Goal: Check status: Check status

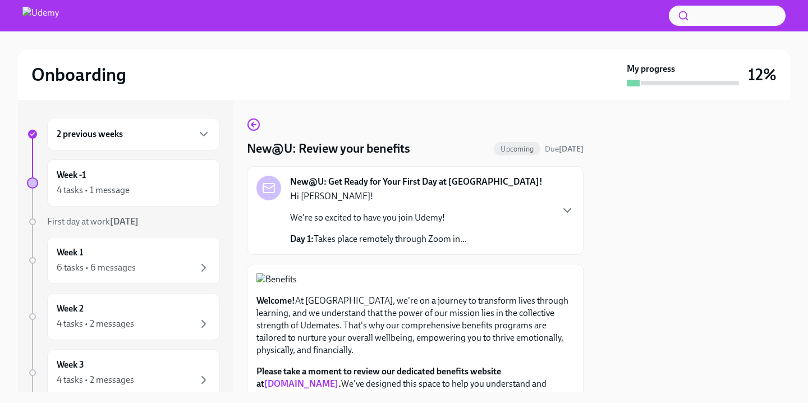
scroll to position [365, 0]
click at [572, 211] on icon "button" at bounding box center [567, 210] width 13 height 13
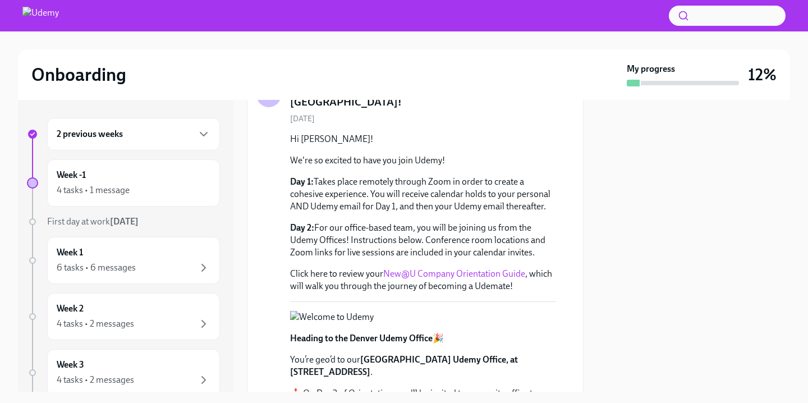
scroll to position [97, 0]
click at [491, 267] on link "New@U Company Orientation Guide" at bounding box center [454, 272] width 142 height 11
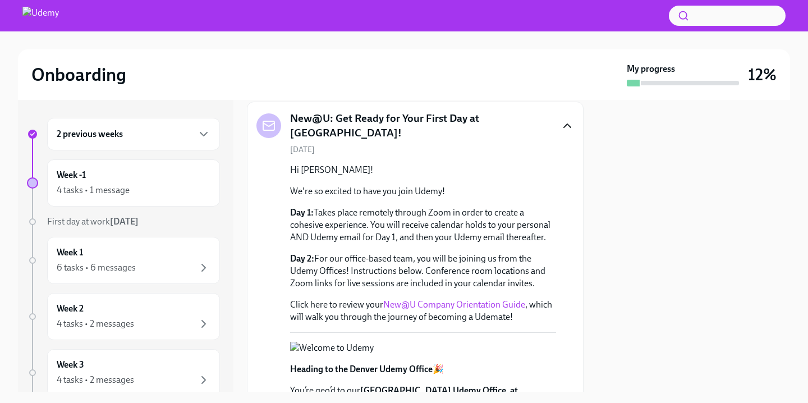
scroll to position [0, 0]
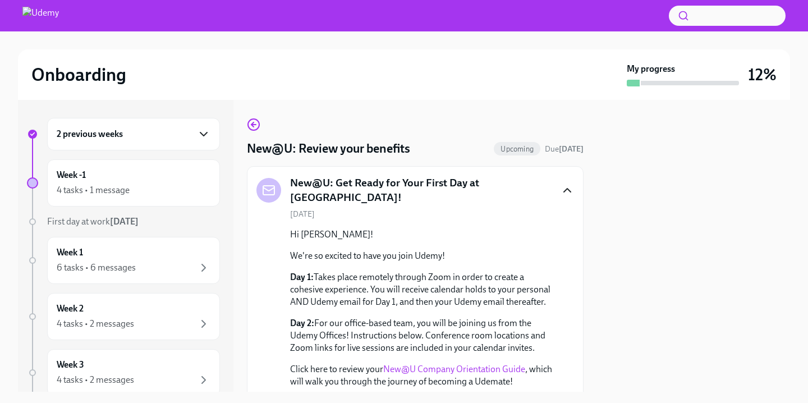
click at [208, 131] on icon "button" at bounding box center [203, 133] width 13 height 13
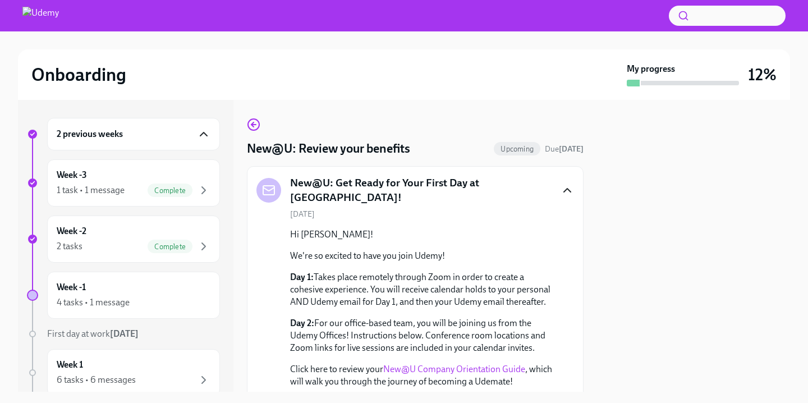
click at [721, 214] on div at bounding box center [693, 246] width 193 height 292
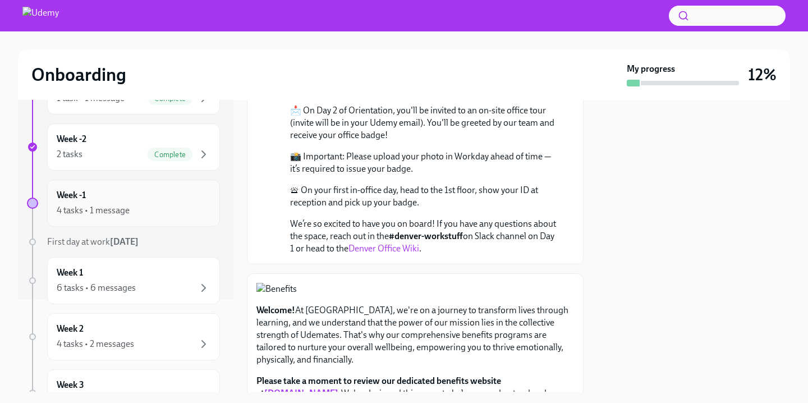
scroll to position [96, 0]
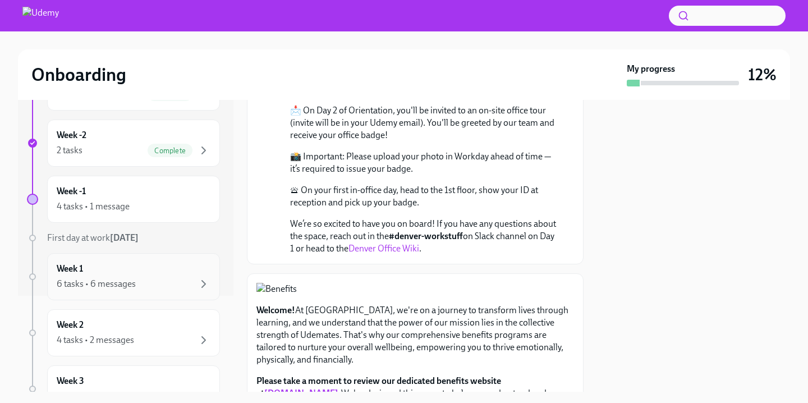
click at [117, 285] on div "6 tasks • 6 messages" at bounding box center [96, 284] width 79 height 12
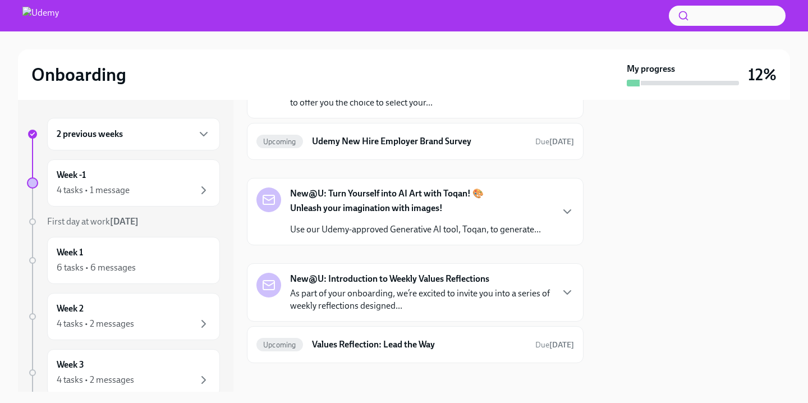
scroll to position [607, 0]
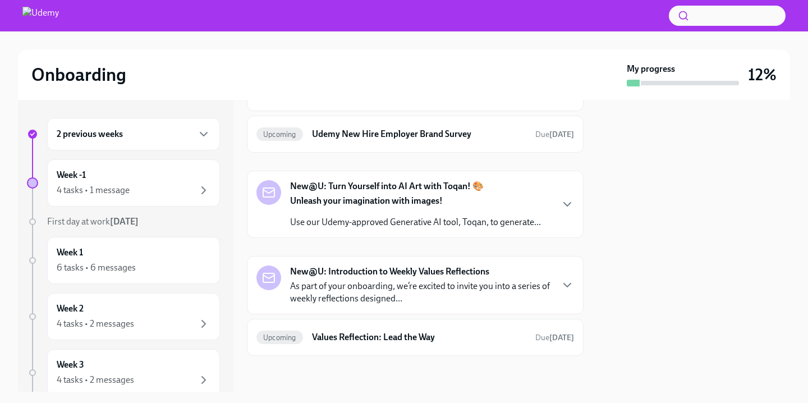
click at [100, 129] on h6 "2 previous weeks" at bounding box center [90, 134] width 66 height 12
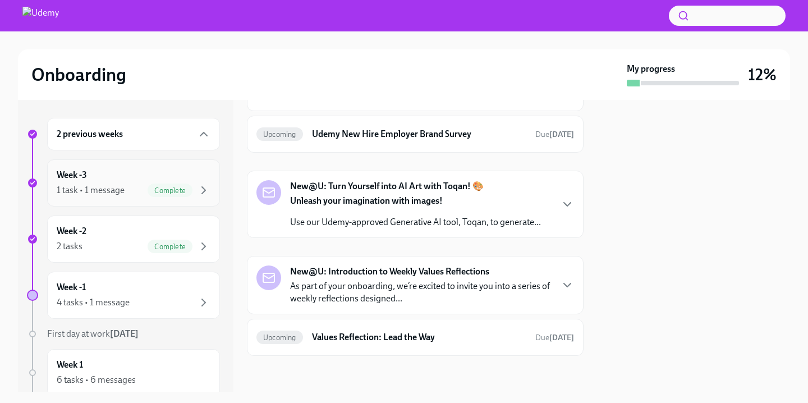
click at [143, 185] on div "1 task • 1 message Complete" at bounding box center [134, 189] width 154 height 13
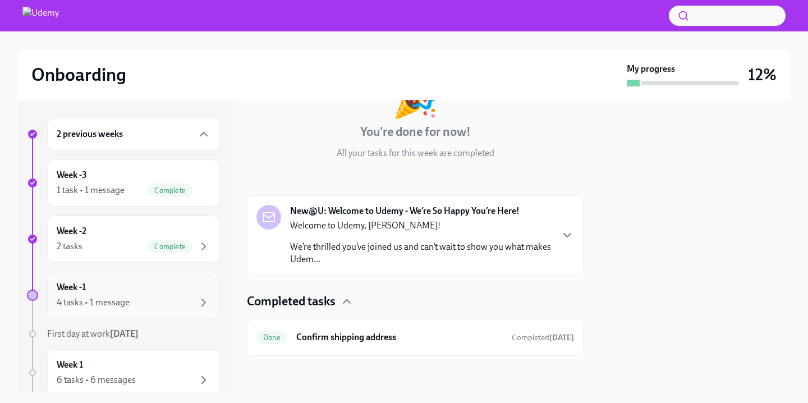
click at [108, 301] on div "4 tasks • 1 message" at bounding box center [93, 302] width 73 height 12
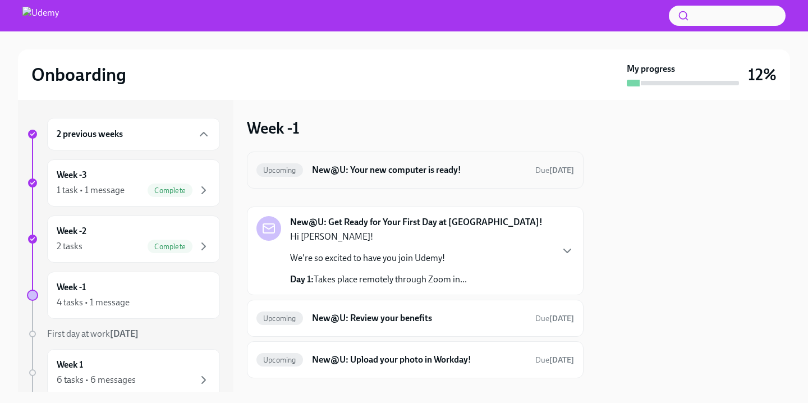
click at [469, 176] on div "Upcoming New@U: Your new computer is ready! Due in 3 days" at bounding box center [415, 170] width 318 height 18
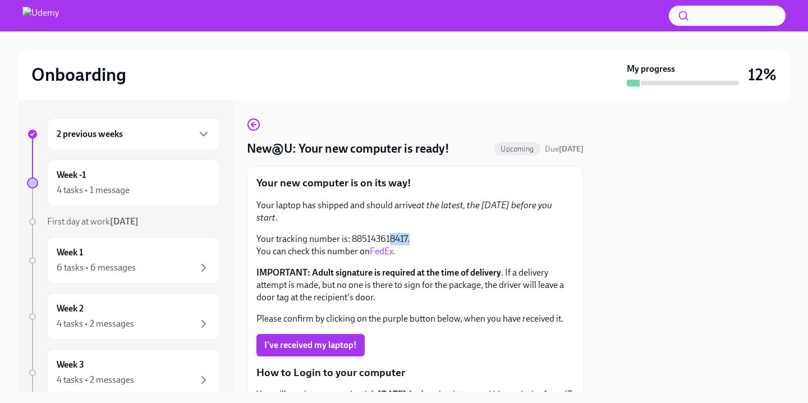
drag, startPoint x: 413, startPoint y: 226, endPoint x: 388, endPoint y: 226, distance: 24.7
click at [388, 233] on p "Your tracking number is: 885143618417. You can check this number on FedEx." at bounding box center [415, 245] width 318 height 25
click at [462, 233] on p "Your tracking number is: 885143618417. You can check this number on FedEx." at bounding box center [415, 245] width 318 height 25
drag, startPoint x: 351, startPoint y: 226, endPoint x: 406, endPoint y: 226, distance: 55.0
click at [406, 233] on p "Your tracking number is: 885143618417. You can check this number on FedEx." at bounding box center [415, 245] width 318 height 25
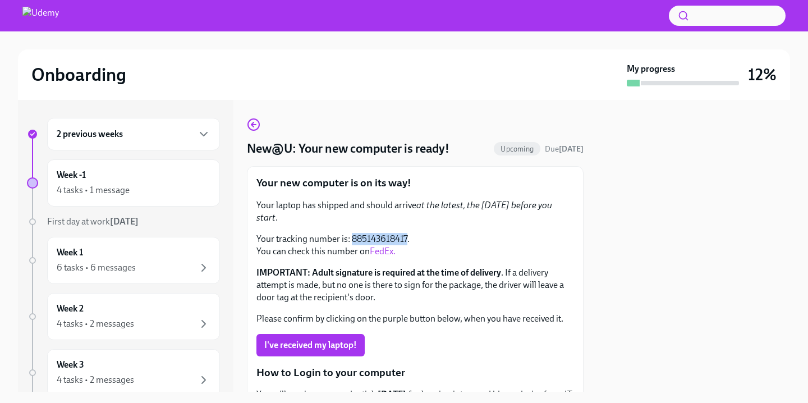
copy p "885143618417"
click at [381, 246] on link "FedEx." at bounding box center [383, 251] width 26 height 11
click at [618, 276] on div at bounding box center [693, 246] width 193 height 292
click at [738, 240] on div at bounding box center [693, 246] width 193 height 292
click at [674, 238] on div at bounding box center [693, 246] width 193 height 292
